Goal: Task Accomplishment & Management: Use online tool/utility

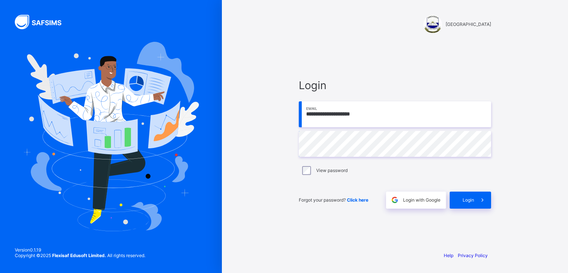
type input "**********"
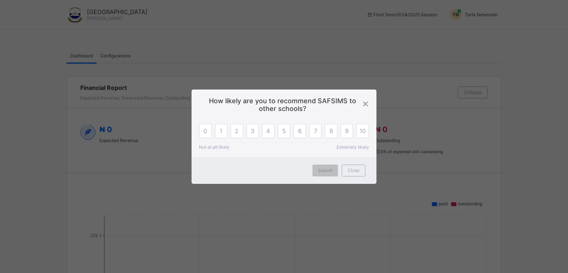
click at [491, 15] on div "× How likely are you to recommend SAFSIMS to other schools? 0 1 2 3 4 5 6 7 8 9…" at bounding box center [284, 136] width 568 height 273
click at [357, 169] on span "Close" at bounding box center [354, 171] width 12 height 6
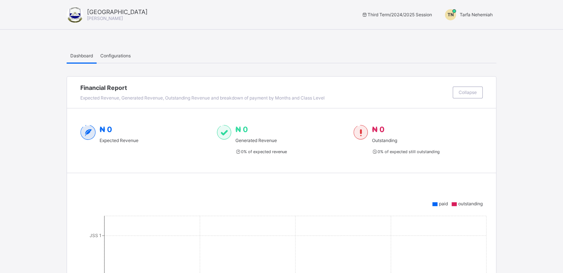
click at [478, 12] on span "Tarfa Nehemiah" at bounding box center [475, 15] width 33 height 6
click at [478, 34] on span "Switch to Admin View" at bounding box center [464, 31] width 56 height 9
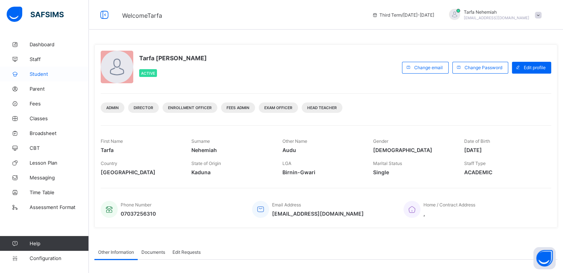
click at [42, 75] on span "Student" at bounding box center [59, 74] width 59 height 6
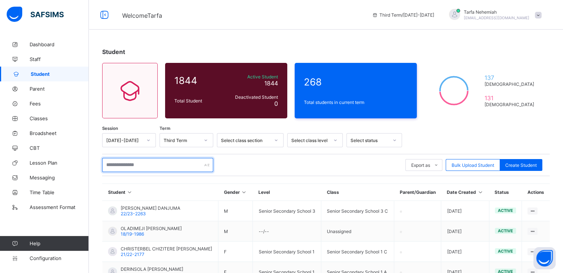
click at [124, 165] on input "text" at bounding box center [157, 165] width 111 height 14
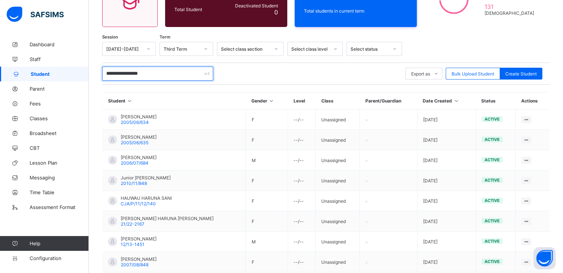
scroll to position [92, 0]
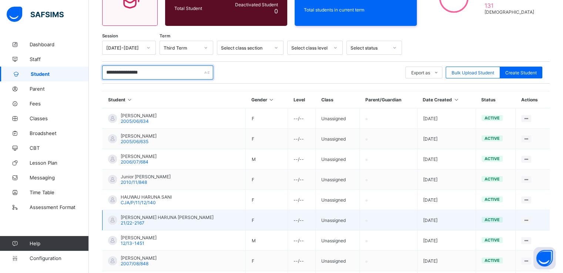
type input "**********"
click at [138, 220] on span "21/22-2167" at bounding box center [133, 223] width 24 height 6
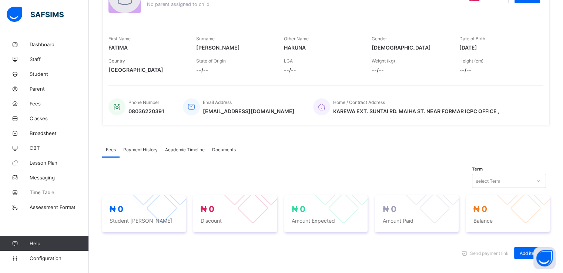
click at [180, 151] on span "Academic Timeline" at bounding box center [185, 150] width 40 height 6
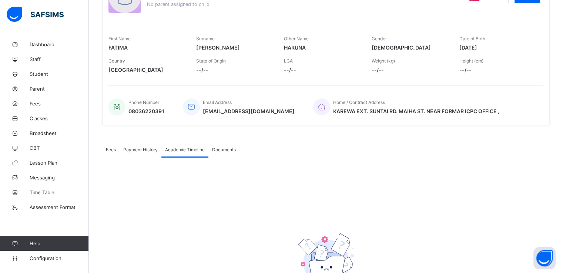
click at [222, 148] on span "Documents" at bounding box center [224, 150] width 24 height 6
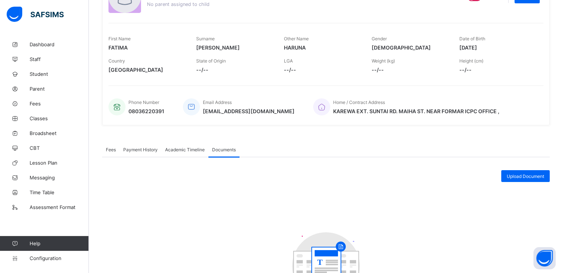
click at [138, 149] on span "Payment History" at bounding box center [140, 150] width 34 height 6
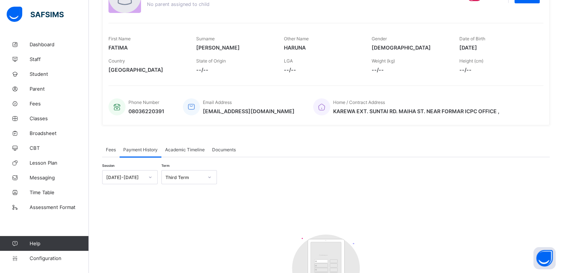
click at [106, 148] on span "Fees" at bounding box center [111, 150] width 10 height 6
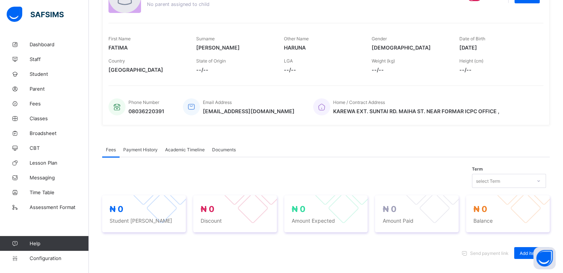
click at [220, 149] on span "Documents" at bounding box center [224, 150] width 24 height 6
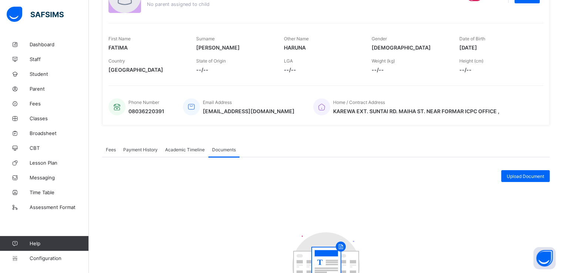
click at [182, 148] on span "Academic Timeline" at bounding box center [185, 150] width 40 height 6
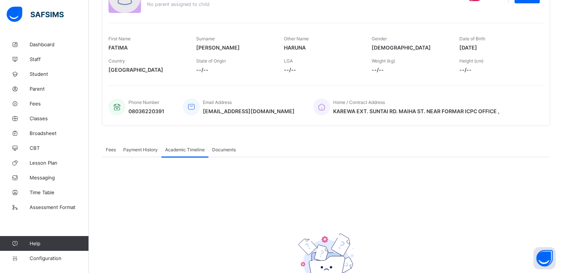
click at [141, 147] on span "Payment History" at bounding box center [140, 150] width 34 height 6
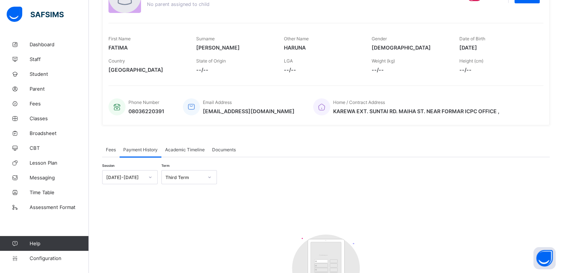
click at [114, 154] on div "Fees" at bounding box center [110, 149] width 17 height 15
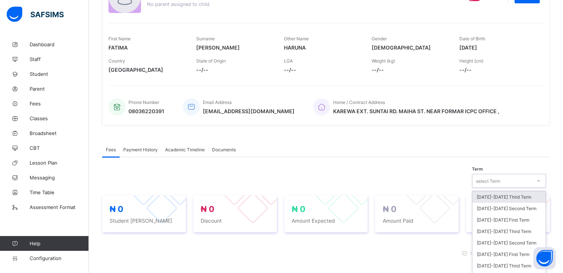
click at [498, 178] on div "option [DATE]-[DATE] Third Term focused, 1 of 42. 42 results available. Use Up …" at bounding box center [509, 181] width 74 height 14
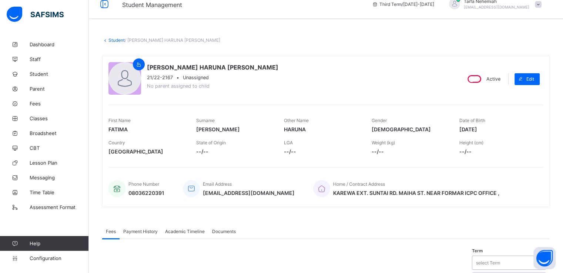
scroll to position [6, 0]
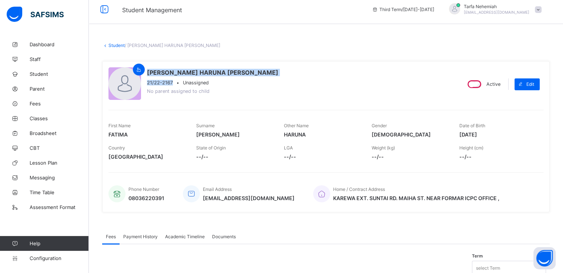
drag, startPoint x: 172, startPoint y: 82, endPoint x: 142, endPoint y: 82, distance: 29.6
click at [142, 82] on div "[PERSON_NAME] HARUNA [PERSON_NAME] 21/22-2167 • Unassigned No parent assigned t…" at bounding box center [281, 84] width 346 height 34
click at [148, 84] on span "21/22-2167" at bounding box center [160, 83] width 26 height 6
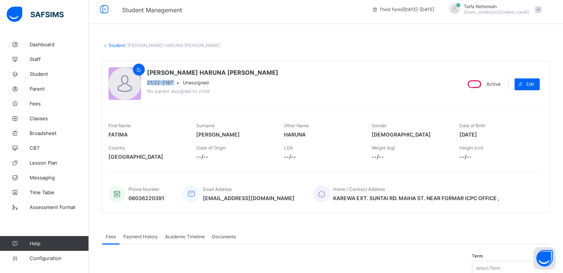
drag, startPoint x: 146, startPoint y: 84, endPoint x: 175, endPoint y: 83, distance: 28.1
click at [175, 83] on div "21/22-2167 • Unassigned" at bounding box center [212, 83] width 131 height 6
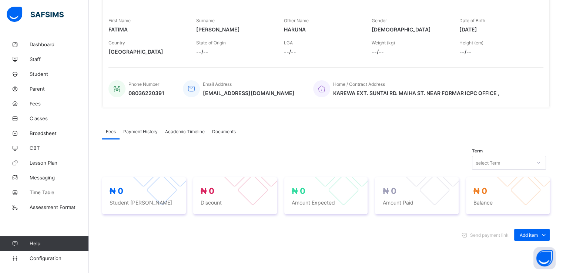
scroll to position [111, 0]
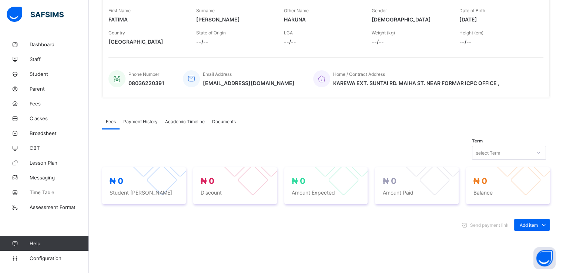
click at [535, 160] on div "select Term" at bounding box center [509, 153] width 74 height 14
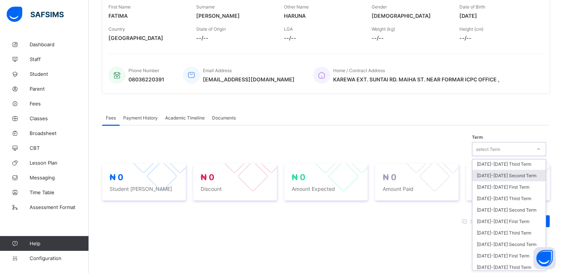
scroll to position [3, 0]
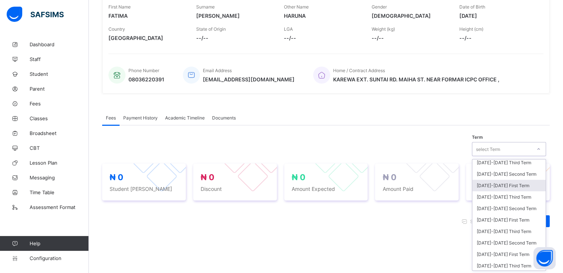
click at [511, 184] on div "[DATE]-[DATE] First Term" at bounding box center [508, 185] width 73 height 11
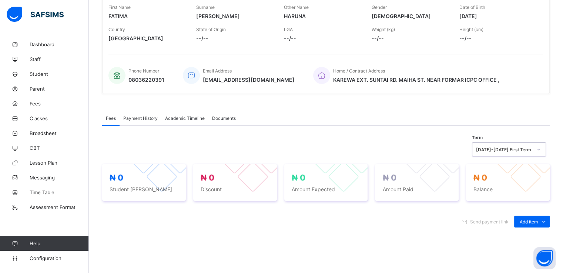
scroll to position [128, 0]
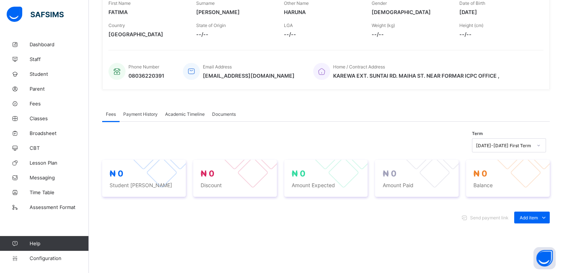
click at [224, 110] on div "Documents" at bounding box center [223, 114] width 31 height 15
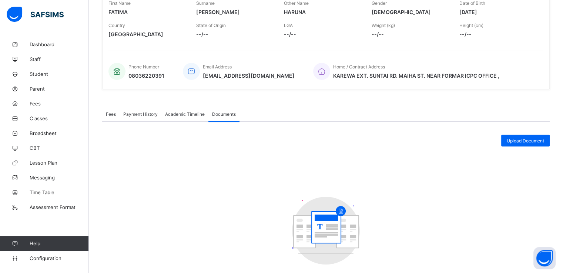
click at [181, 113] on span "Academic Timeline" at bounding box center [185, 114] width 40 height 6
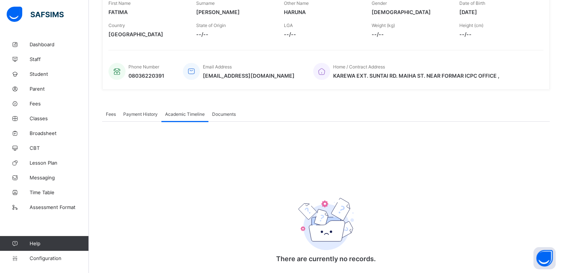
click at [143, 116] on span "Payment History" at bounding box center [140, 114] width 34 height 6
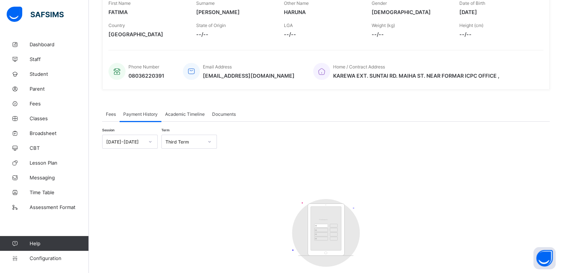
click at [186, 142] on div "Third Term" at bounding box center [184, 142] width 38 height 6
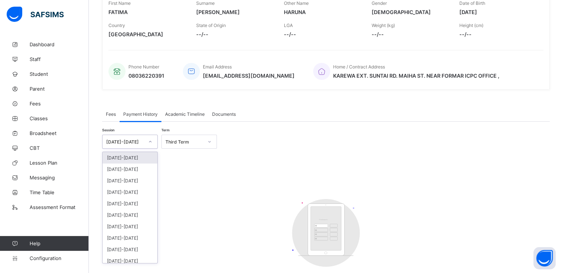
click at [141, 139] on div "[DATE]-[DATE]" at bounding box center [125, 142] width 38 height 6
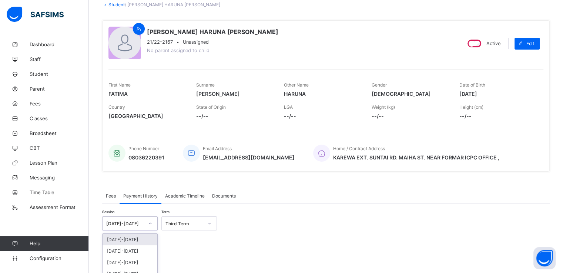
scroll to position [44, 0]
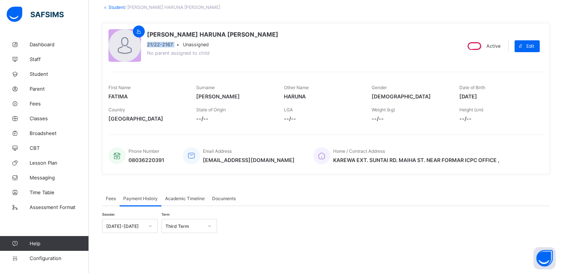
drag, startPoint x: 147, startPoint y: 44, endPoint x: 175, endPoint y: 43, distance: 28.5
click at [175, 43] on div "21/22-2167 • Unassigned" at bounding box center [212, 45] width 131 height 6
copy span "21/22-2167"
click at [46, 133] on span "Broadsheet" at bounding box center [59, 133] width 59 height 6
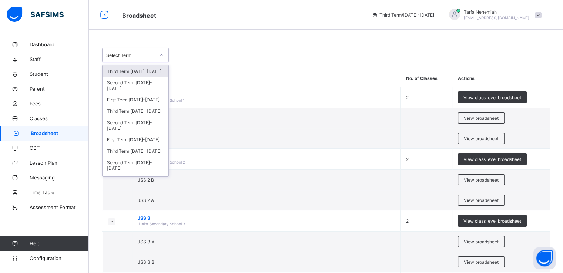
click at [158, 56] on div at bounding box center [161, 55] width 13 height 12
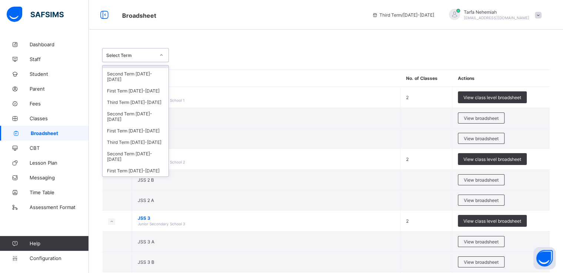
scroll to position [10, 0]
click at [127, 91] on div "First Term [DATE]-[DATE]" at bounding box center [135, 89] width 66 height 11
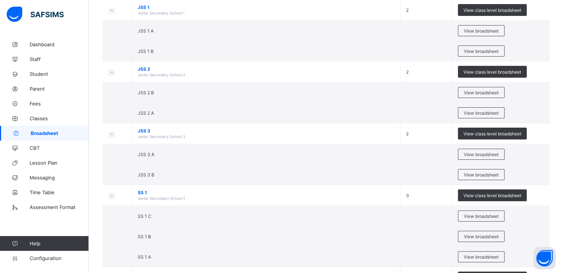
scroll to position [119, 0]
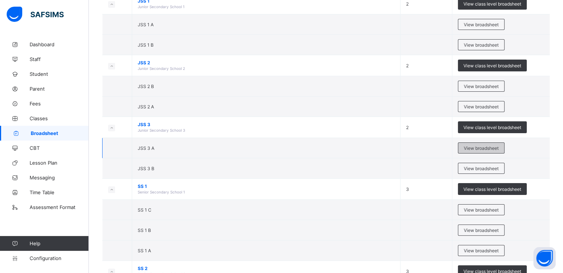
click at [476, 147] on span "View broadsheet" at bounding box center [480, 148] width 35 height 6
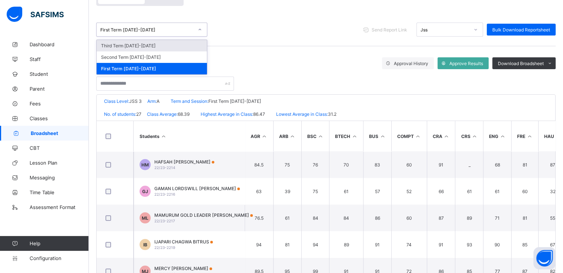
click at [202, 29] on icon at bounding box center [199, 29] width 4 height 7
click at [244, 43] on div "option Third Term [DATE]-[DATE] focused, 1 of 3. 3 results available. Use Up an…" at bounding box center [325, 29] width 459 height 33
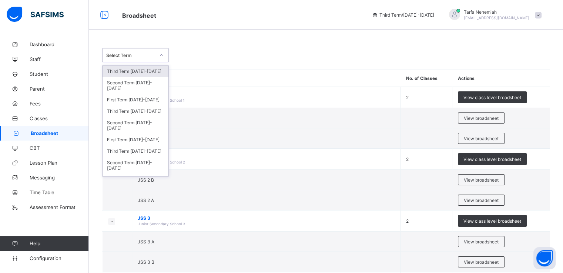
click at [150, 58] on div "Select Term" at bounding box center [128, 55] width 52 height 10
click at [141, 142] on div "First Term [DATE]-[DATE]" at bounding box center [135, 139] width 66 height 11
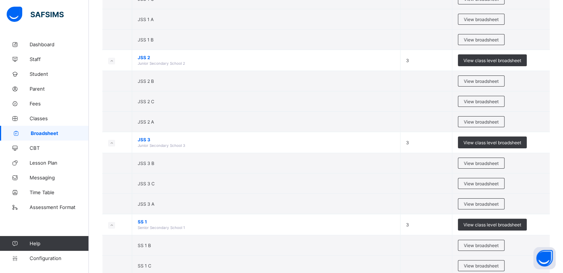
scroll to position [150, 0]
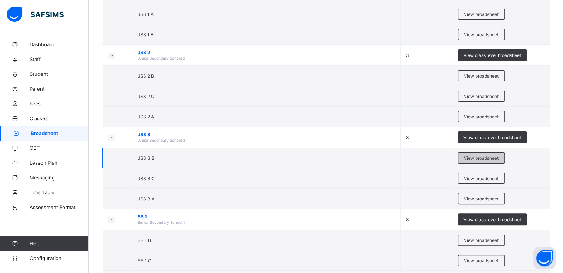
click at [474, 157] on span "View broadsheet" at bounding box center [480, 158] width 35 height 6
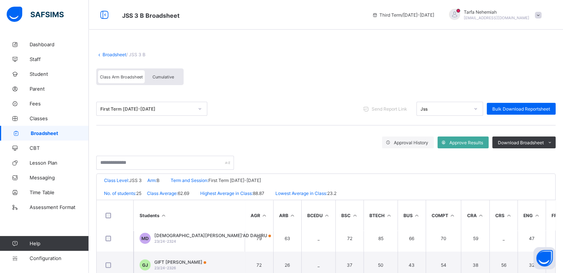
click at [114, 55] on link "Broadsheet" at bounding box center [114, 55] width 24 height 6
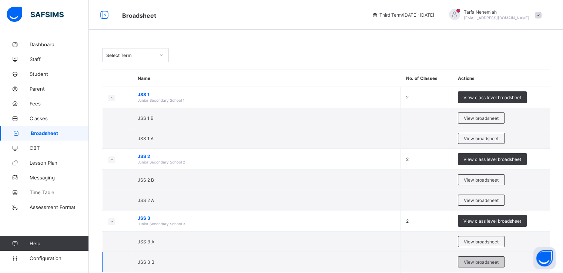
click at [486, 259] on span "View broadsheet" at bounding box center [480, 262] width 35 height 6
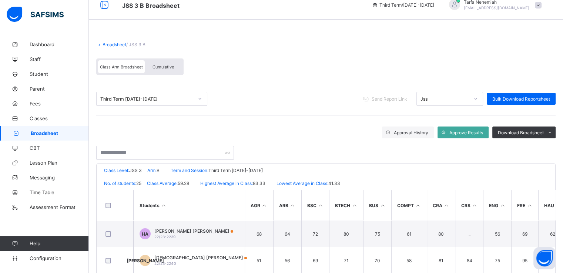
scroll to position [10, 0]
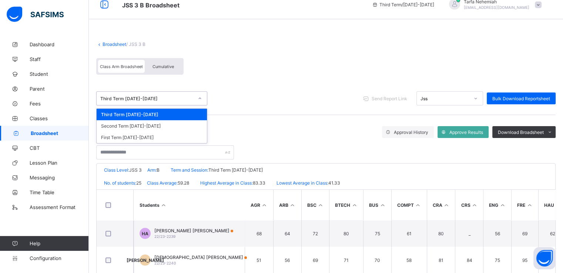
click at [196, 98] on div at bounding box center [199, 98] width 13 height 12
click at [122, 44] on link "Broadsheet" at bounding box center [114, 44] width 24 height 6
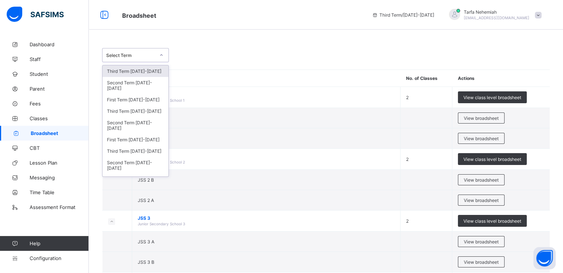
click at [130, 58] on div "Select Term" at bounding box center [128, 55] width 52 height 10
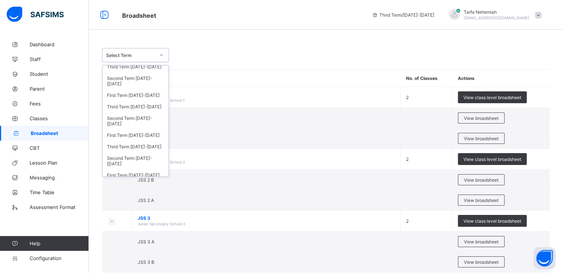
scroll to position [46, 0]
click at [136, 95] on div "First Term [DATE]-[DATE]" at bounding box center [135, 93] width 66 height 11
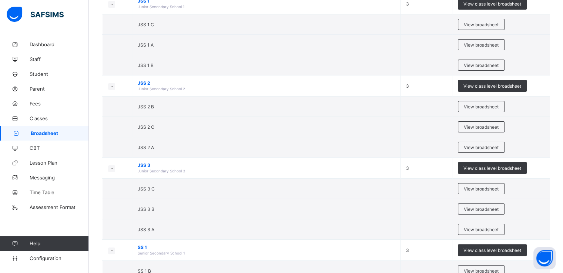
scroll to position [121, 0]
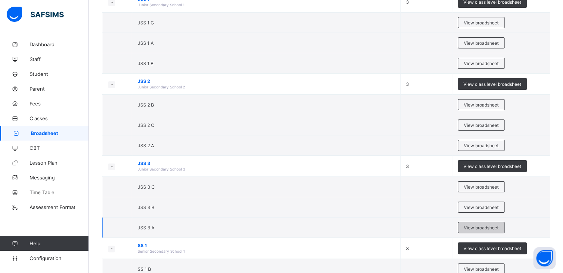
click at [471, 227] on span "View broadsheet" at bounding box center [480, 228] width 35 height 6
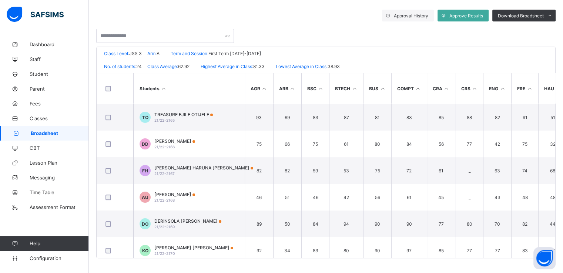
scroll to position [161, 0]
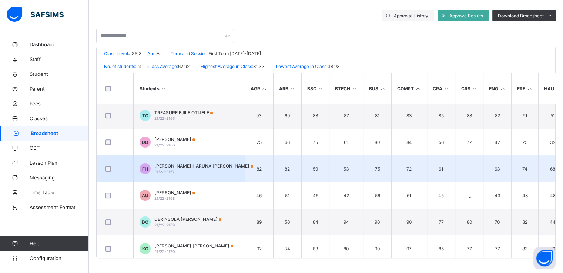
click at [170, 166] on span "[PERSON_NAME] HARUNA [PERSON_NAME]" at bounding box center [203, 166] width 99 height 6
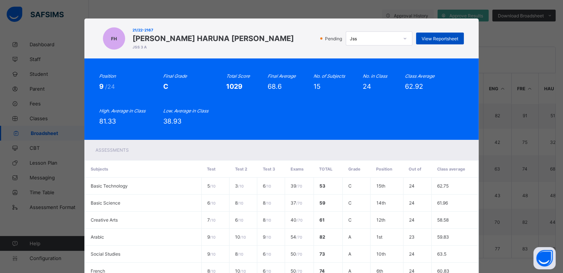
click at [446, 40] on span "View Reportsheet" at bounding box center [439, 39] width 37 height 6
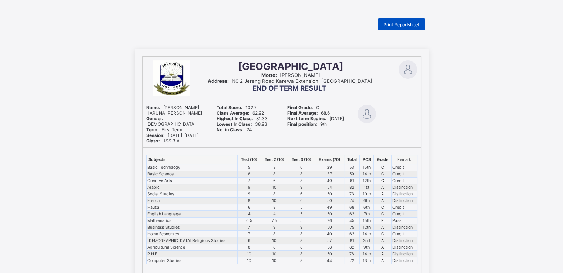
drag, startPoint x: 403, startPoint y: 26, endPoint x: 399, endPoint y: 24, distance: 4.6
click at [399, 24] on span "Print Reportsheet" at bounding box center [401, 25] width 36 height 6
